Goal: Navigation & Orientation: Find specific page/section

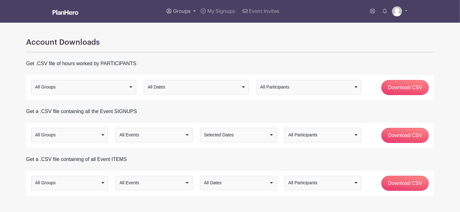
click at [184, 12] on span "Groups" at bounding box center [182, 11] width 18 height 5
click at [199, 59] on span "S&T Community Events" at bounding box center [205, 59] width 53 height 7
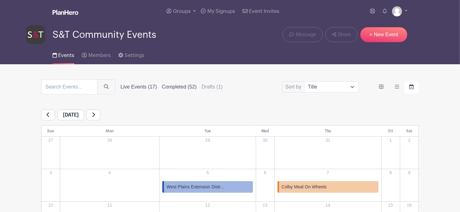
click at [177, 85] on label "Completed (52)" at bounding box center [179, 87] width 35 height 8
click at [0, 0] on input "Completed (52)" at bounding box center [0, 0] width 0 height 0
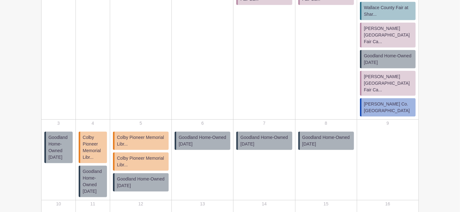
scroll to position [232, 0]
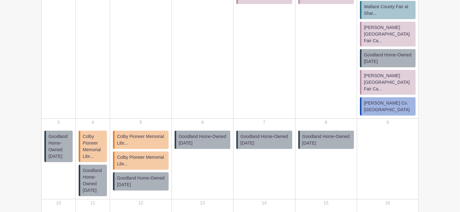
click at [228, 136] on span "Goodland Home-Owned [DATE]" at bounding box center [203, 139] width 49 height 13
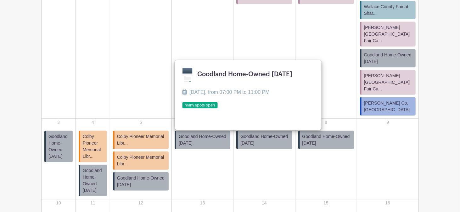
click at [182, 109] on link at bounding box center [182, 109] width 0 height 0
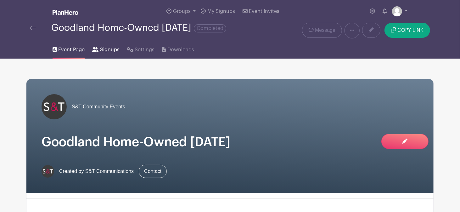
click at [106, 50] on span "Signups" at bounding box center [110, 50] width 20 height 8
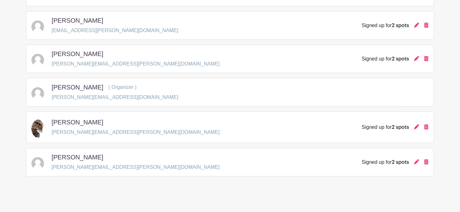
scroll to position [300, 0]
